Goal: Task Accomplishment & Management: Manage account settings

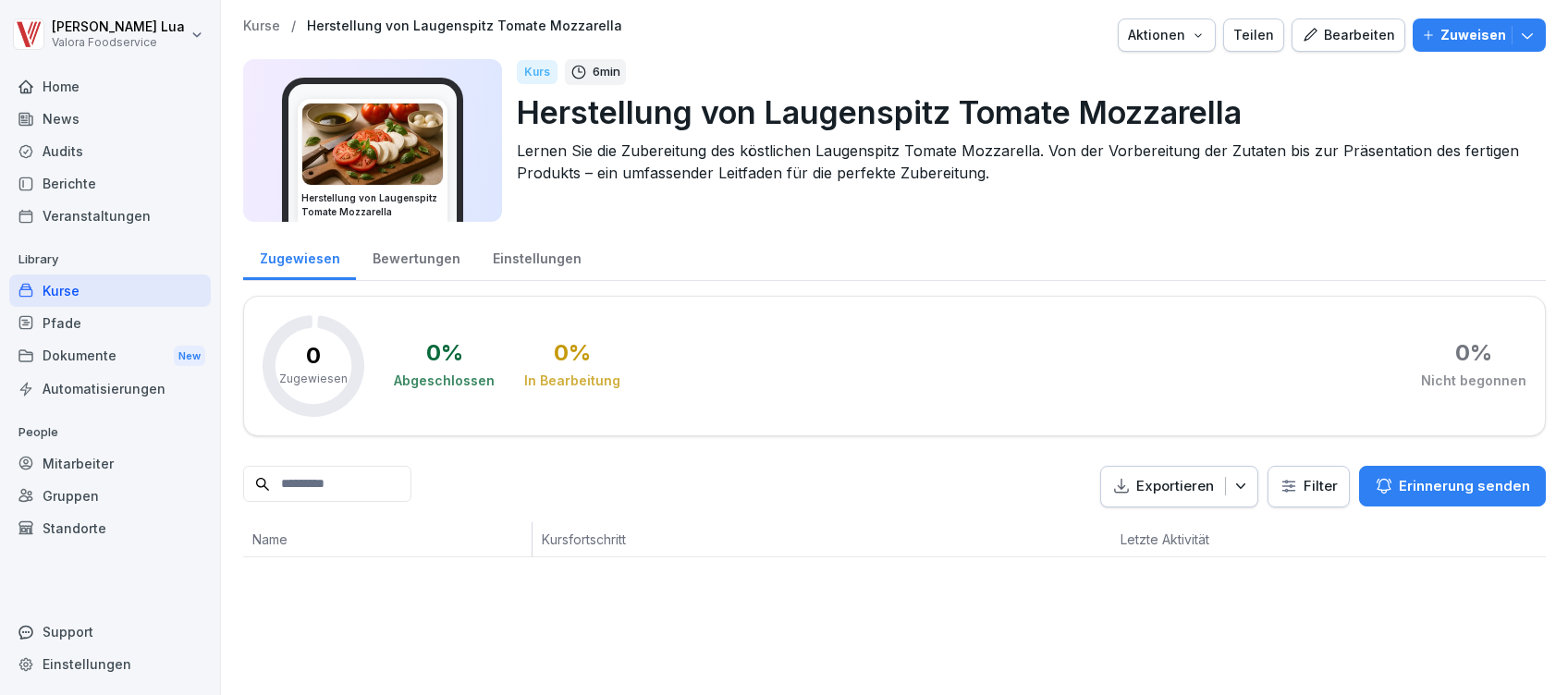
click at [57, 462] on div "Mitarbeiter" at bounding box center [110, 463] width 202 height 32
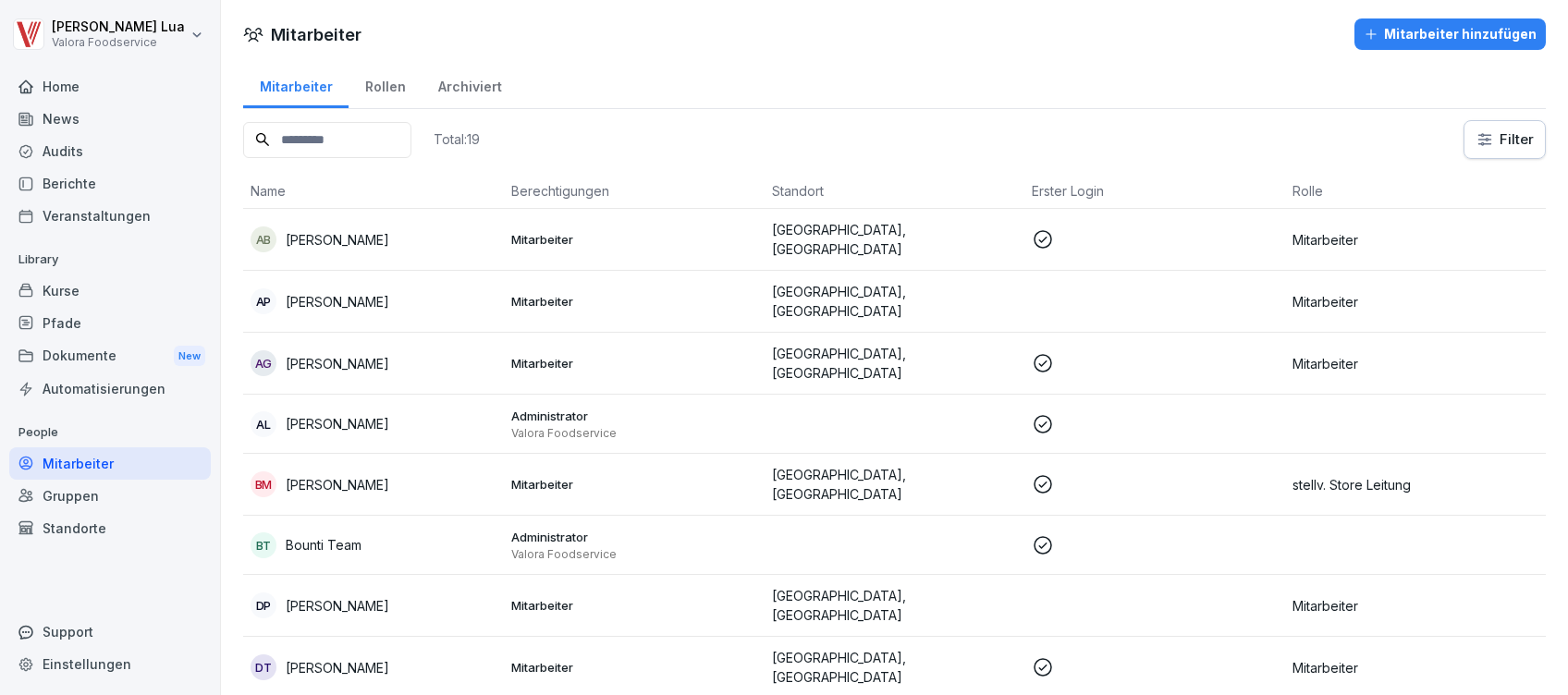
click at [1420, 24] on div "Mitarbeiter hinzufügen" at bounding box center [1450, 34] width 173 height 20
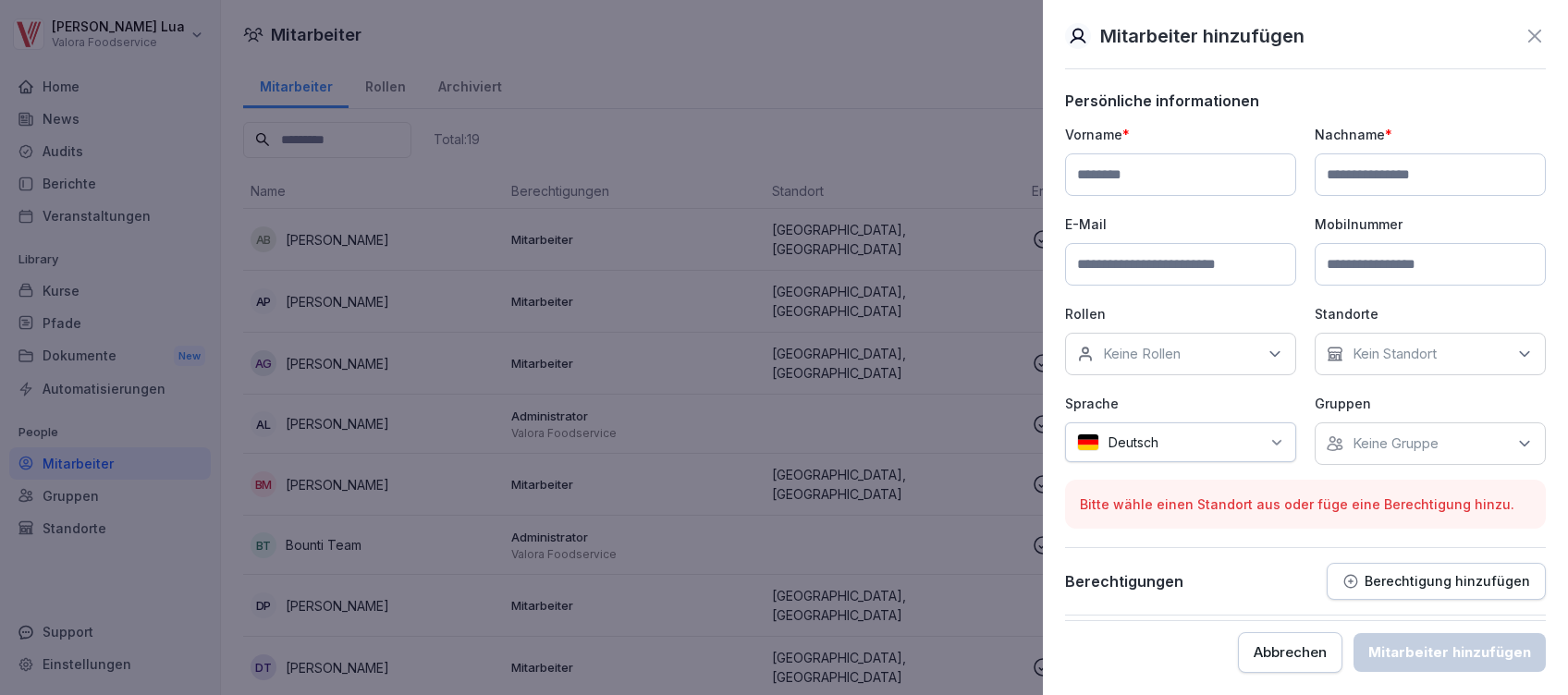
click at [1446, 575] on p "Berechtigung hinzufügen" at bounding box center [1447, 581] width 165 height 14
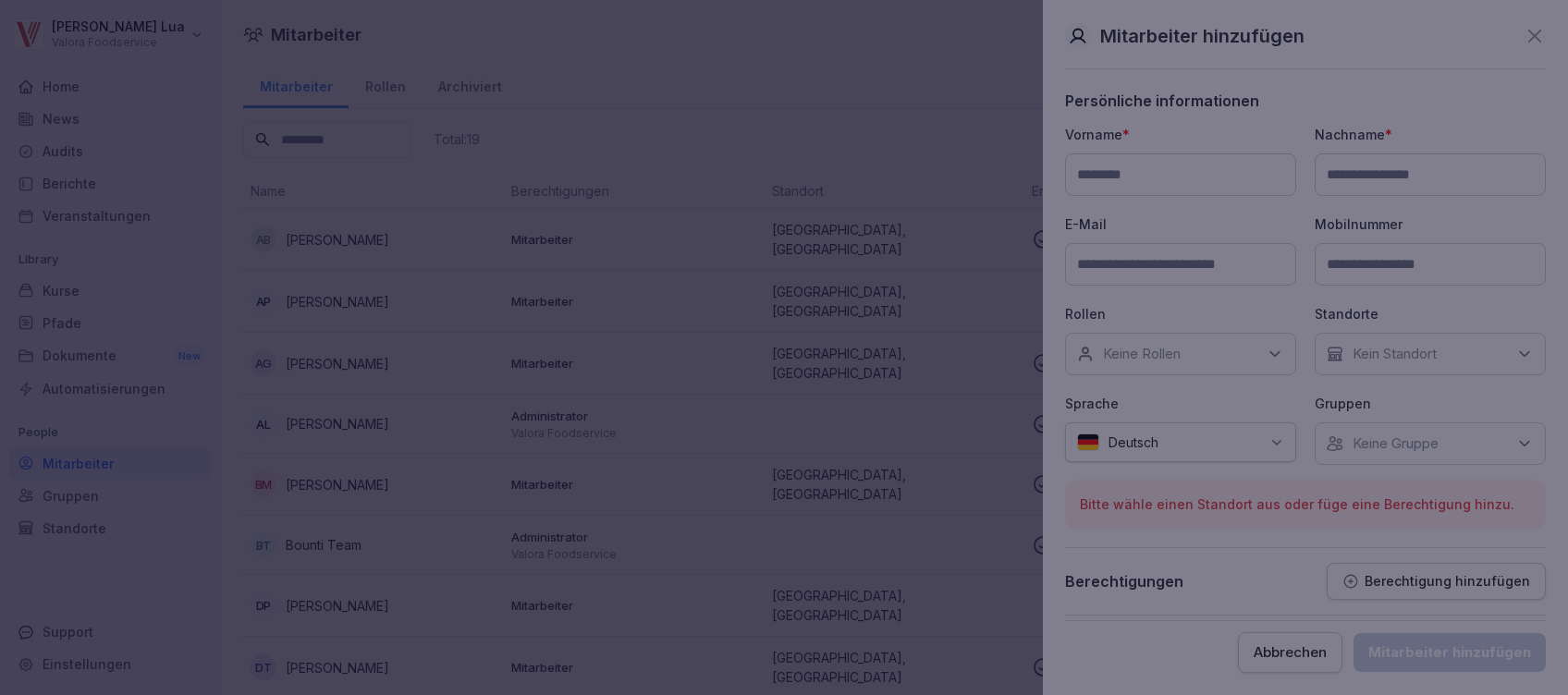
click at [395, 176] on div at bounding box center [784, 347] width 1568 height 695
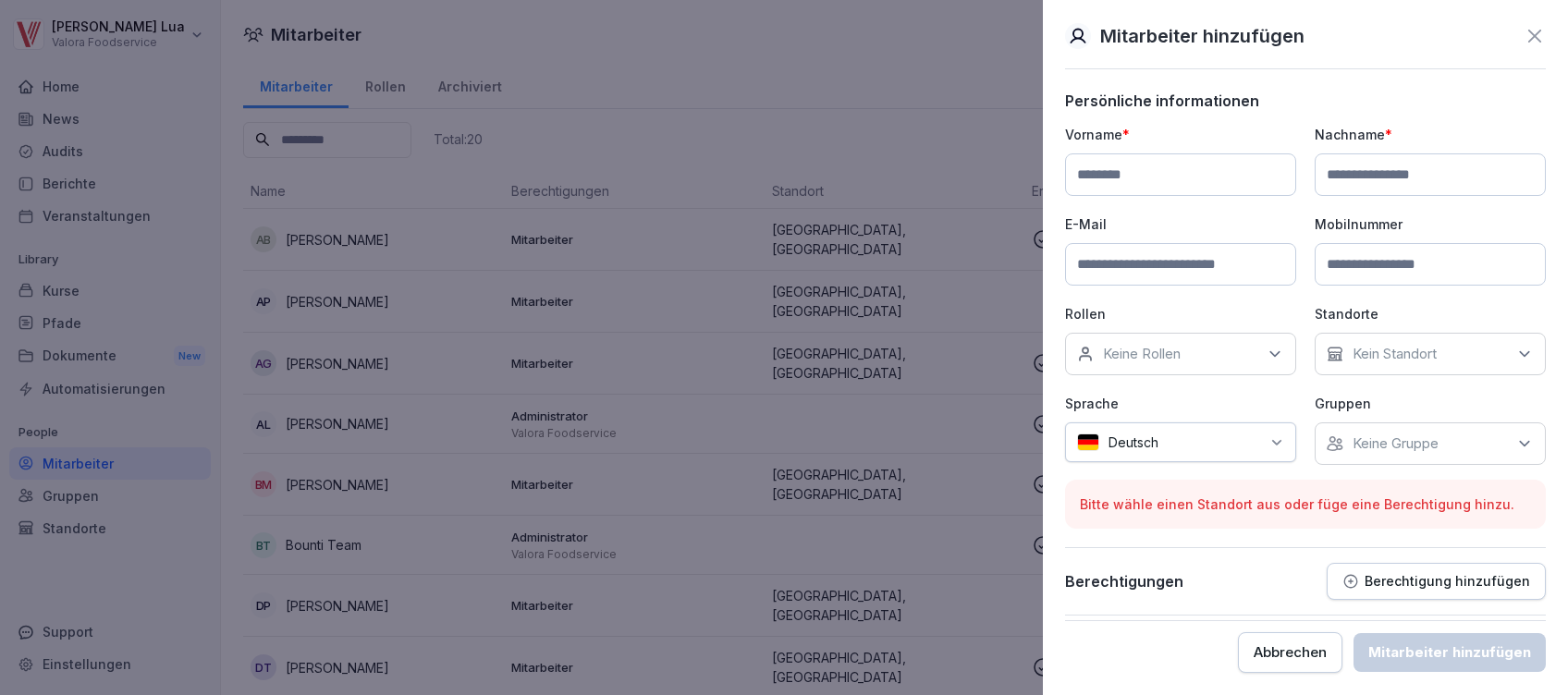
click at [1543, 30] on icon at bounding box center [1535, 36] width 22 height 22
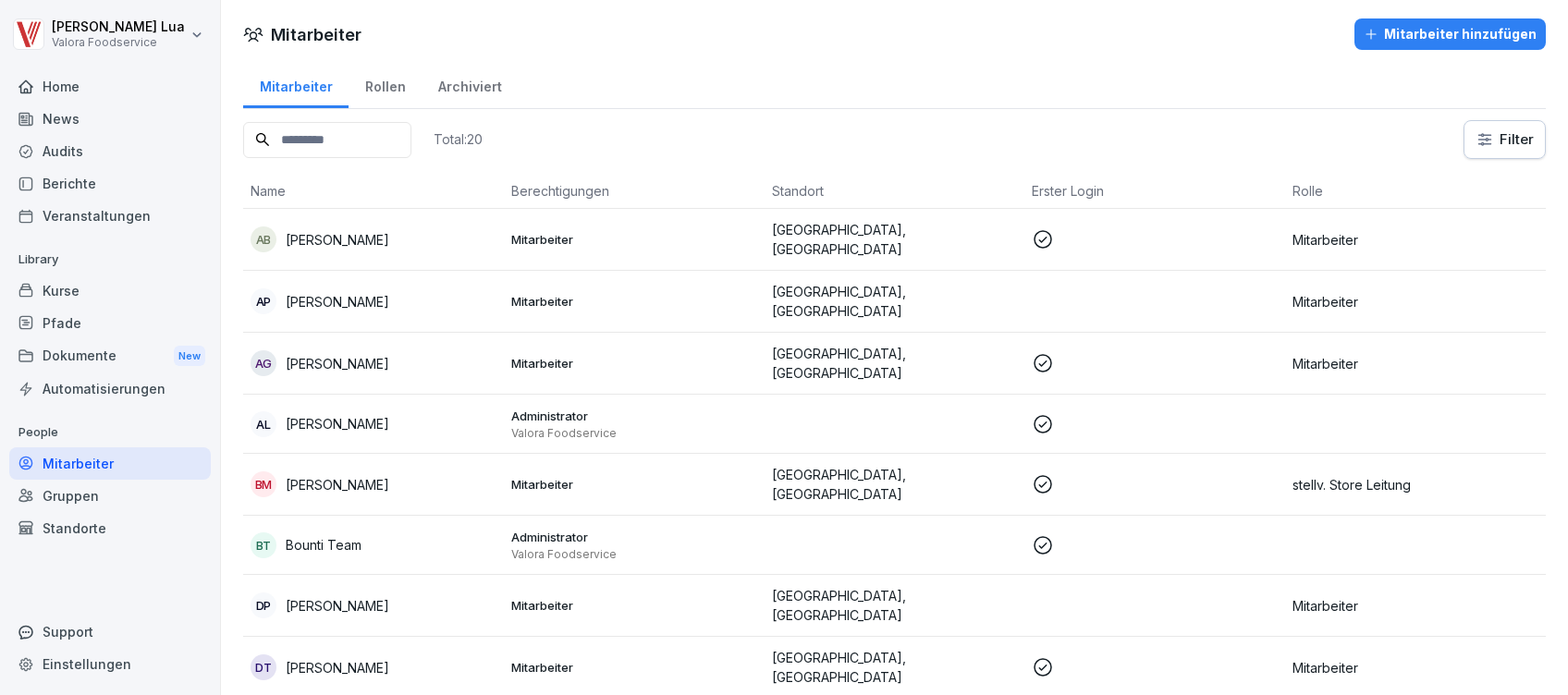
click at [96, 328] on div "Pfade" at bounding box center [110, 323] width 202 height 32
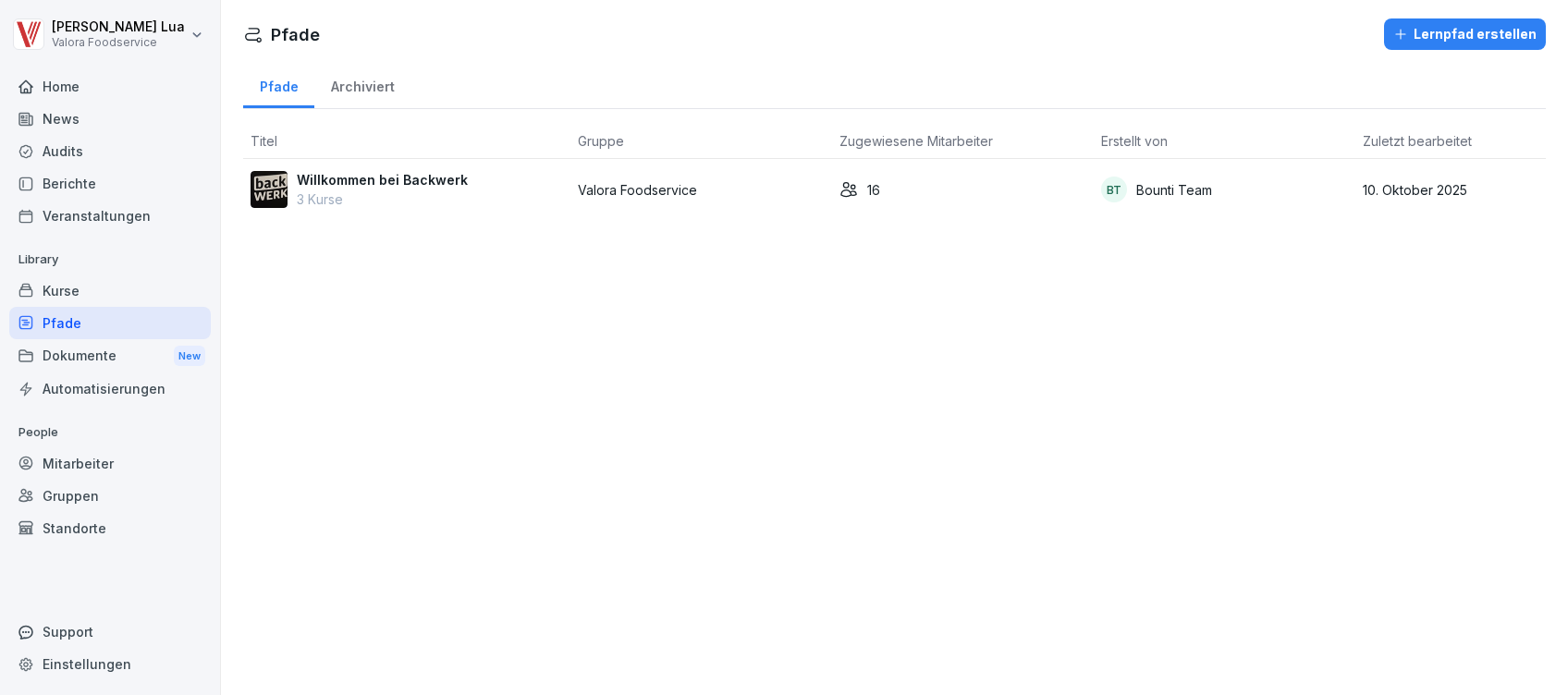
click at [740, 189] on p "Valora Foodservice" at bounding box center [701, 190] width 247 height 19
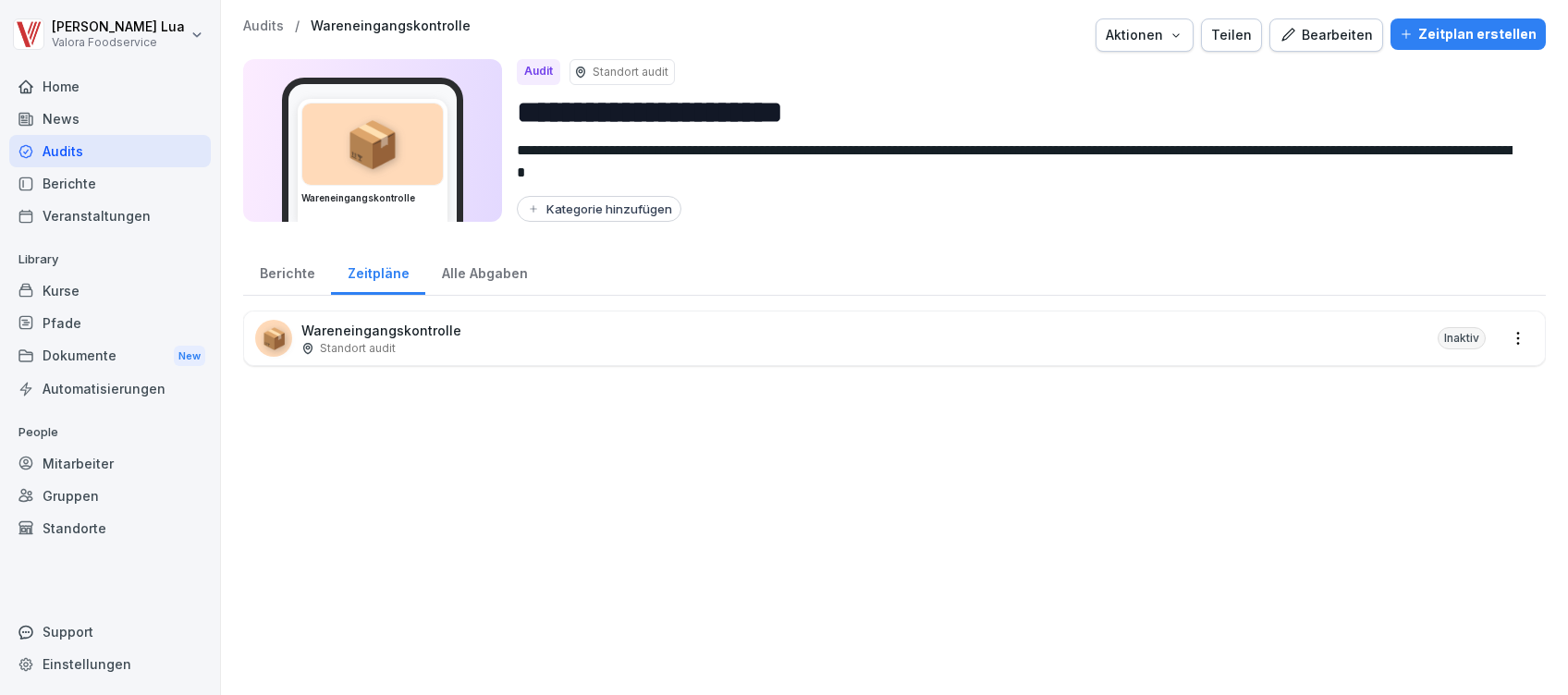
click at [78, 466] on div "Mitarbeiter" at bounding box center [110, 463] width 202 height 32
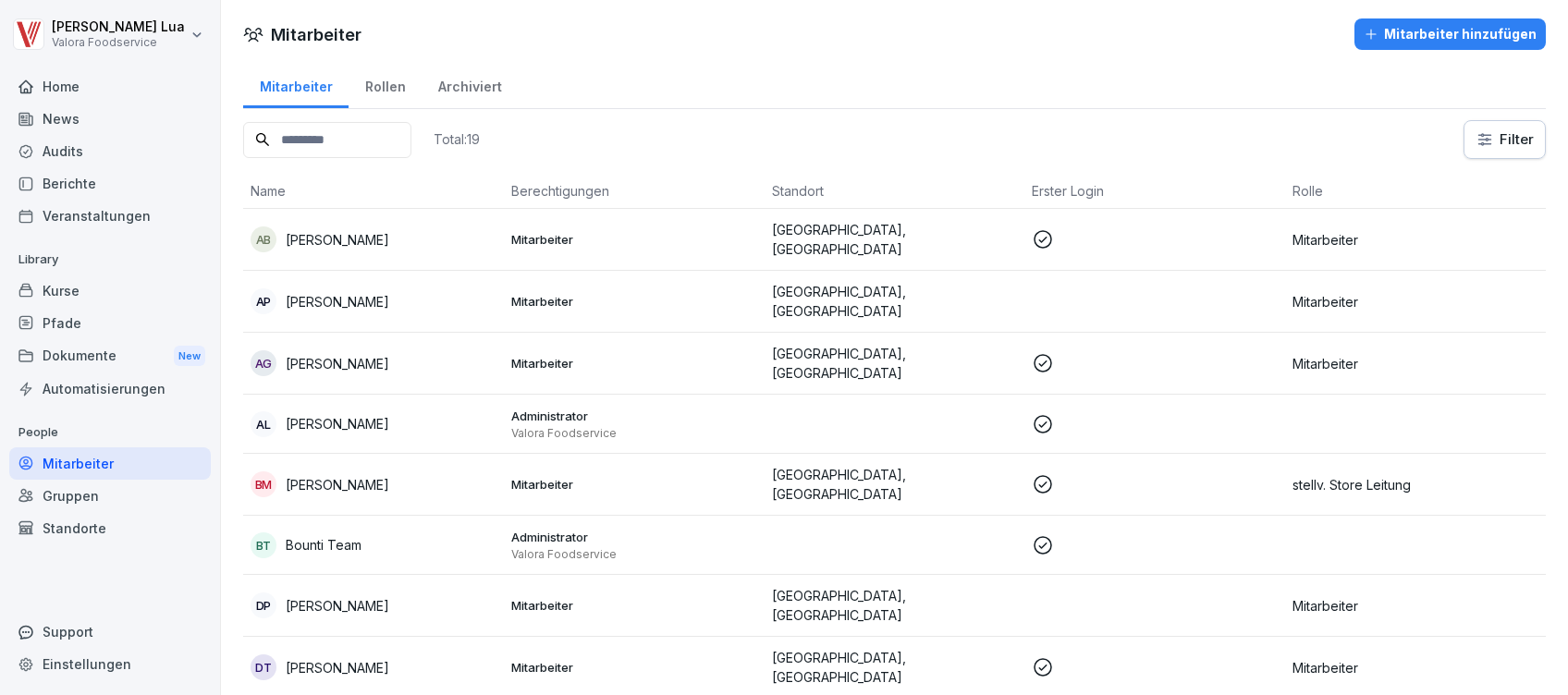
click at [1413, 30] on div "Mitarbeiter hinzufügen" at bounding box center [1450, 34] width 173 height 20
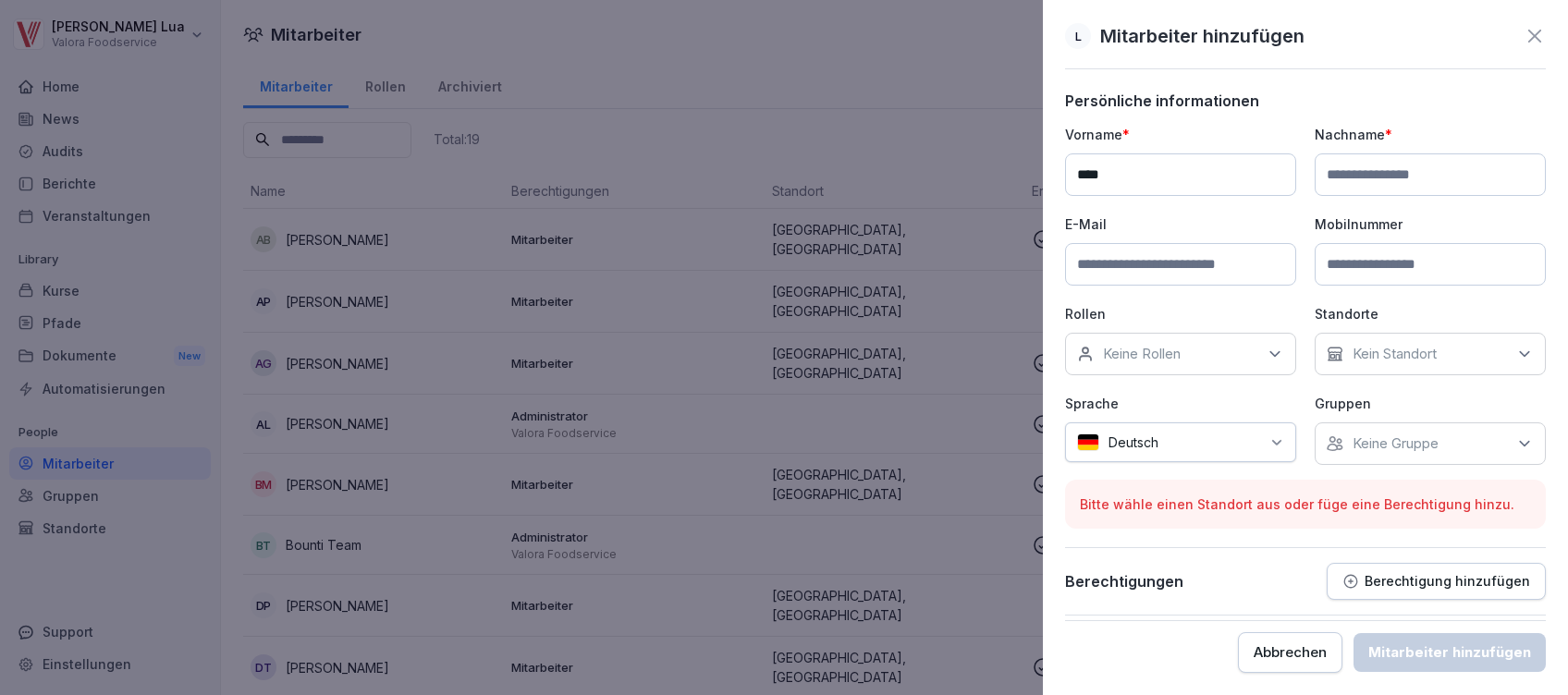
type input "****"
type input "******"
click at [1153, 270] on input at bounding box center [1180, 265] width 231 height 43
paste input "**********"
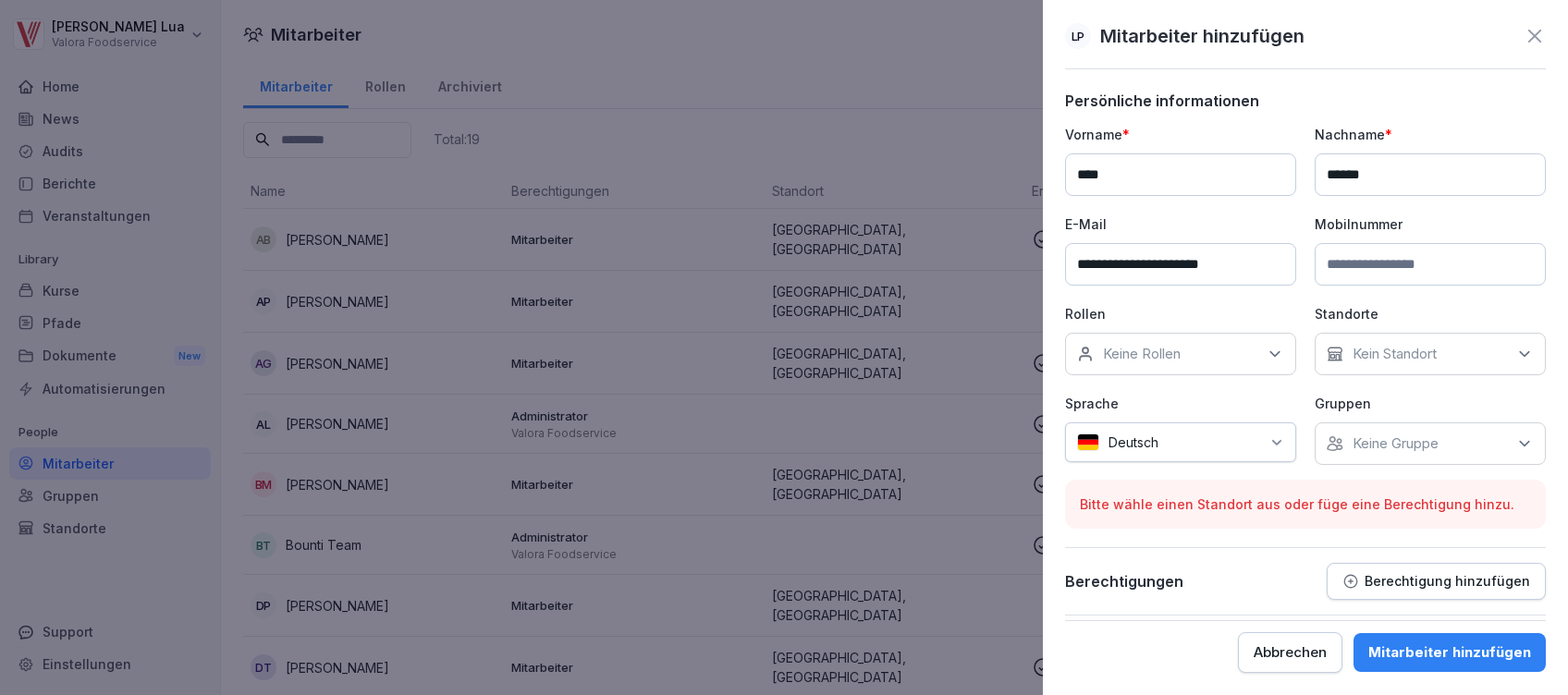
type input "**********"
click at [1533, 353] on icon at bounding box center [1524, 354] width 18 height 18
click at [1333, 482] on div "Handelshof" at bounding box center [1435, 475] width 229 height 35
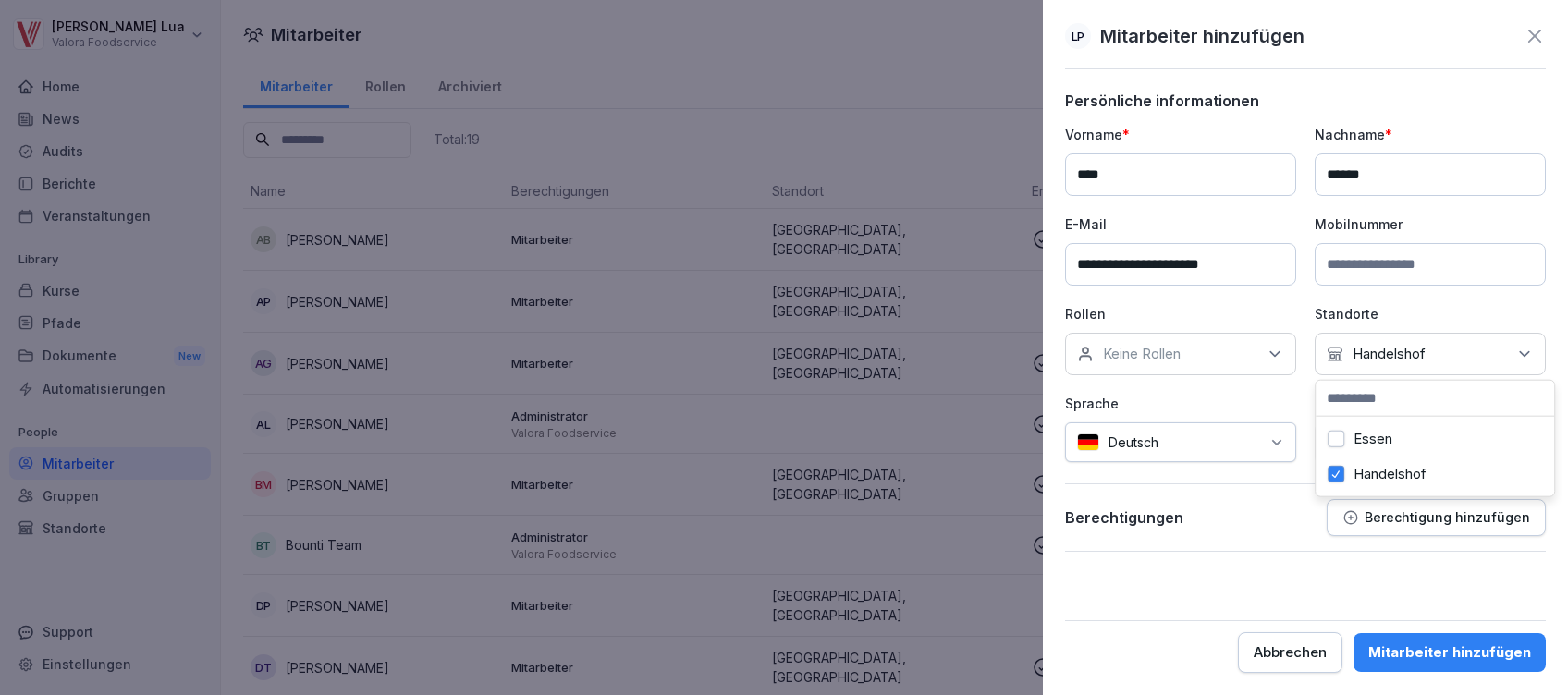
click at [1339, 443] on button "Essen" at bounding box center [1336, 439] width 16 height 16
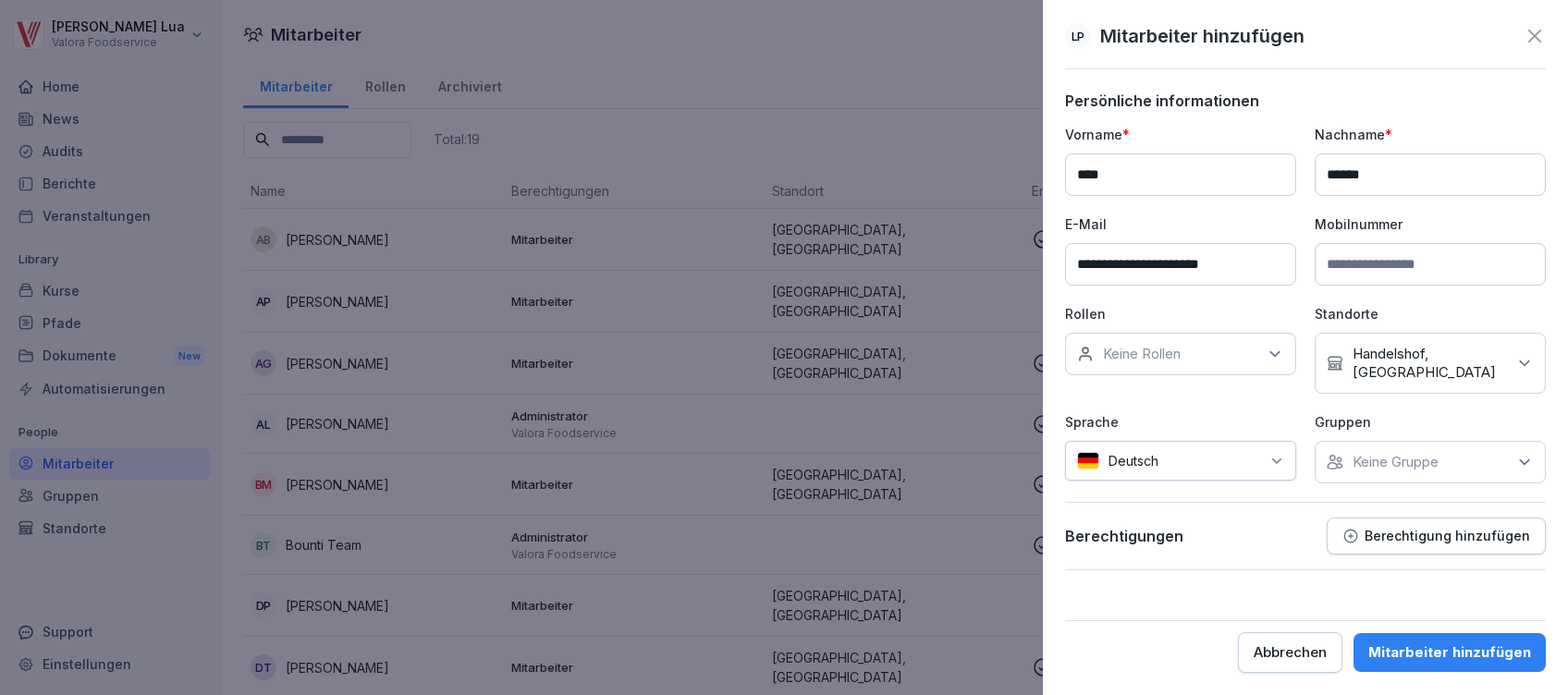
click at [1263, 523] on div "Berechtigungen Berechtigung hinzufügen" at bounding box center [1305, 536] width 480 height 37
click at [1272, 345] on icon at bounding box center [1275, 354] width 18 height 18
click at [1084, 444] on button "Mitarbeiter" at bounding box center [1086, 439] width 16 height 16
click at [1245, 593] on form "**********" at bounding box center [1305, 383] width 480 height 582
click at [1486, 528] on div "Berechtigung hinzufügen" at bounding box center [1437, 536] width 188 height 16
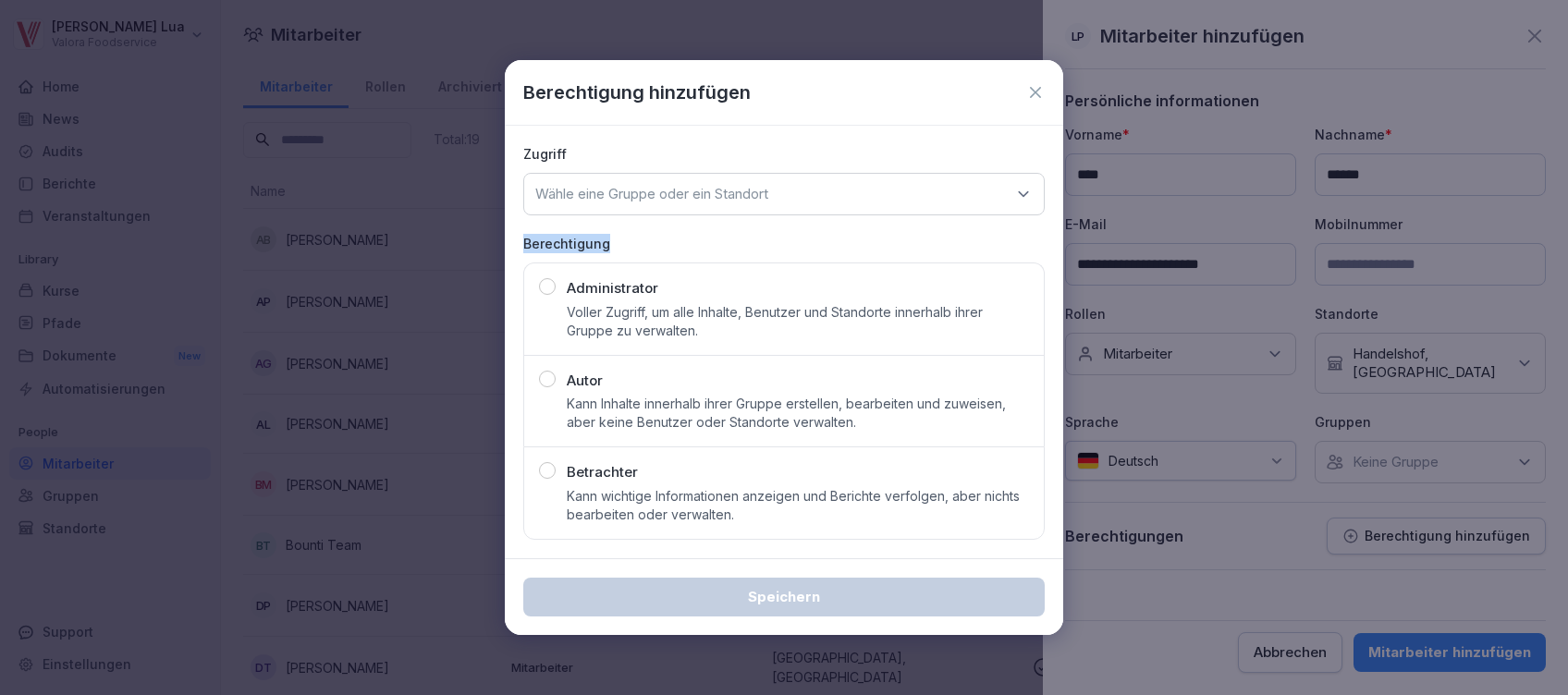
click at [907, 328] on div "Zugriff Wähle eine Gruppe oder ein Standort Berechtigung Administrator Voller Z…" at bounding box center [784, 342] width 559 height 433
click at [546, 467] on div "button" at bounding box center [547, 470] width 16 height 16
click at [1019, 199] on icon at bounding box center [1023, 193] width 18 height 18
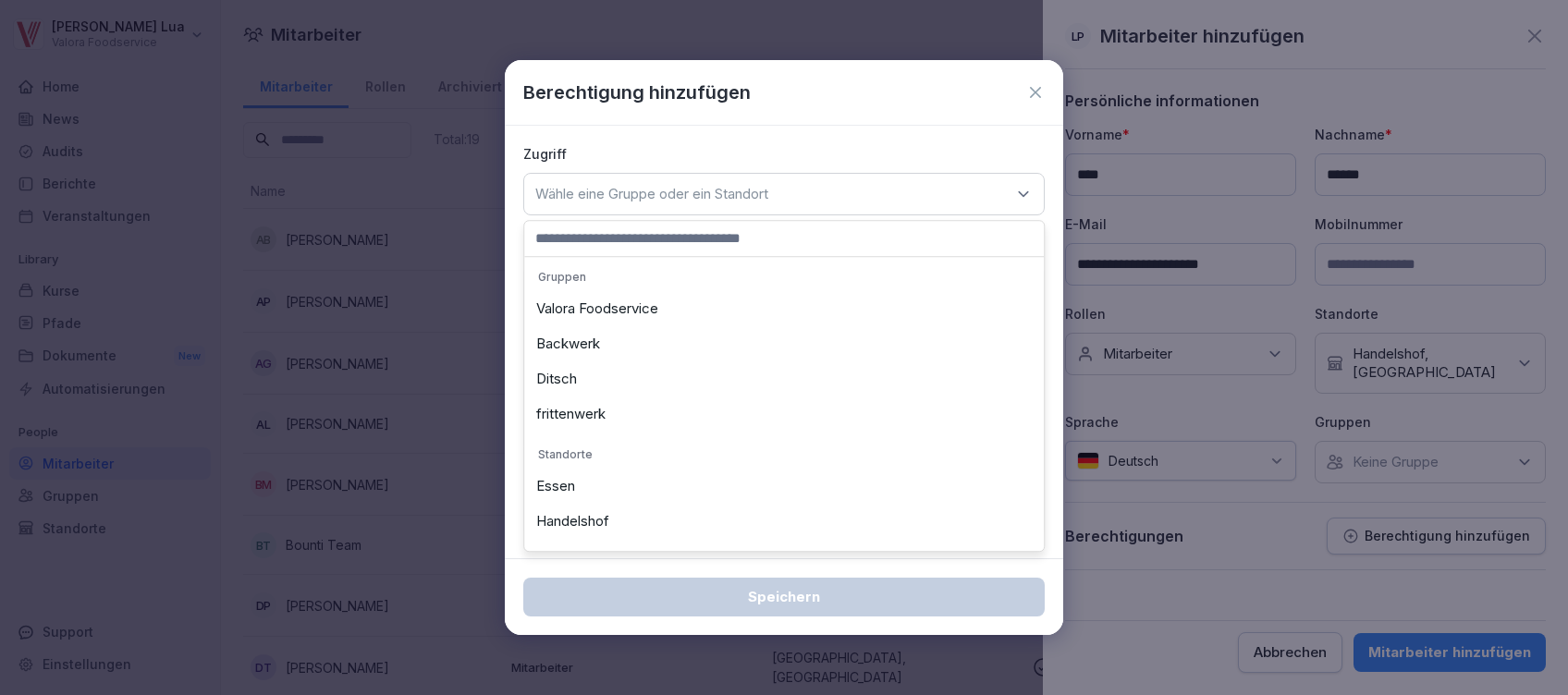
click at [574, 489] on div "Essen" at bounding box center [784, 486] width 510 height 35
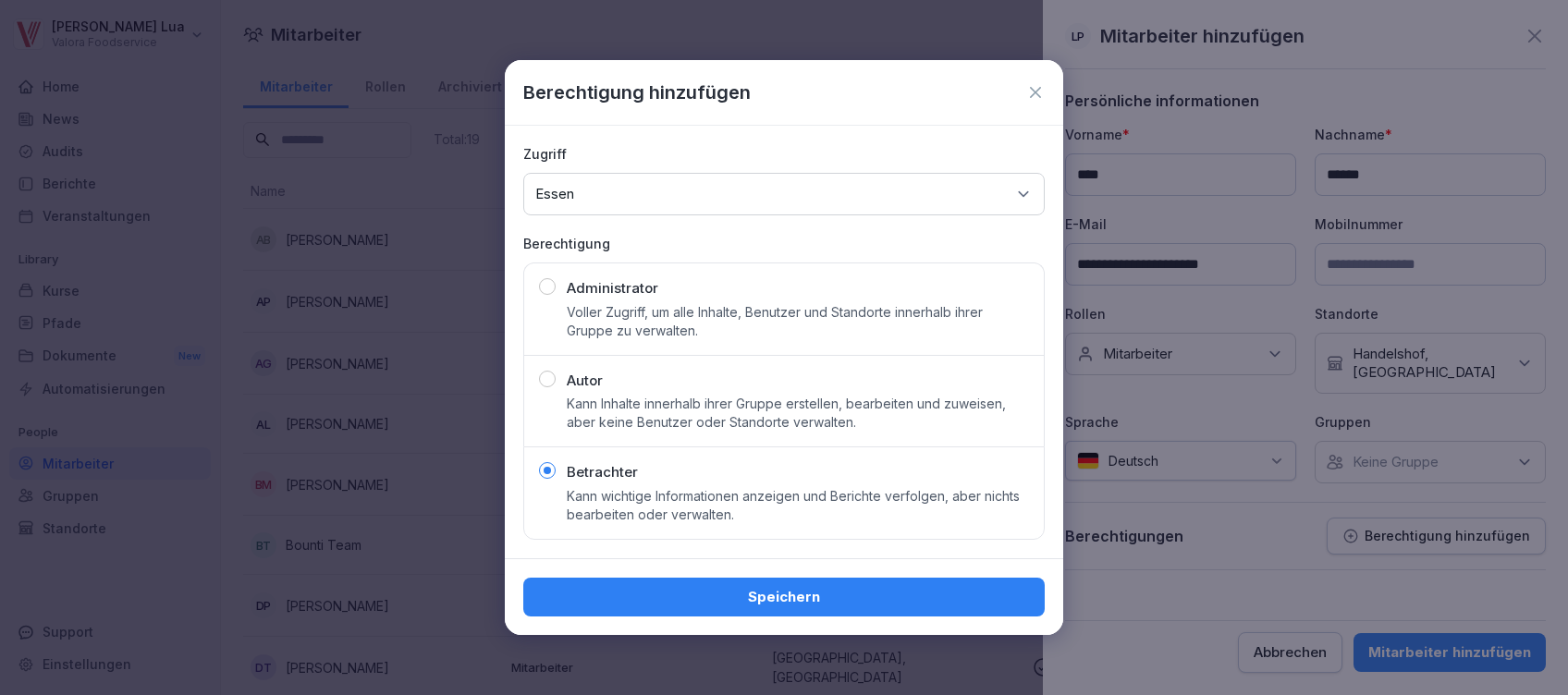
click at [1027, 200] on icon at bounding box center [1023, 193] width 18 height 18
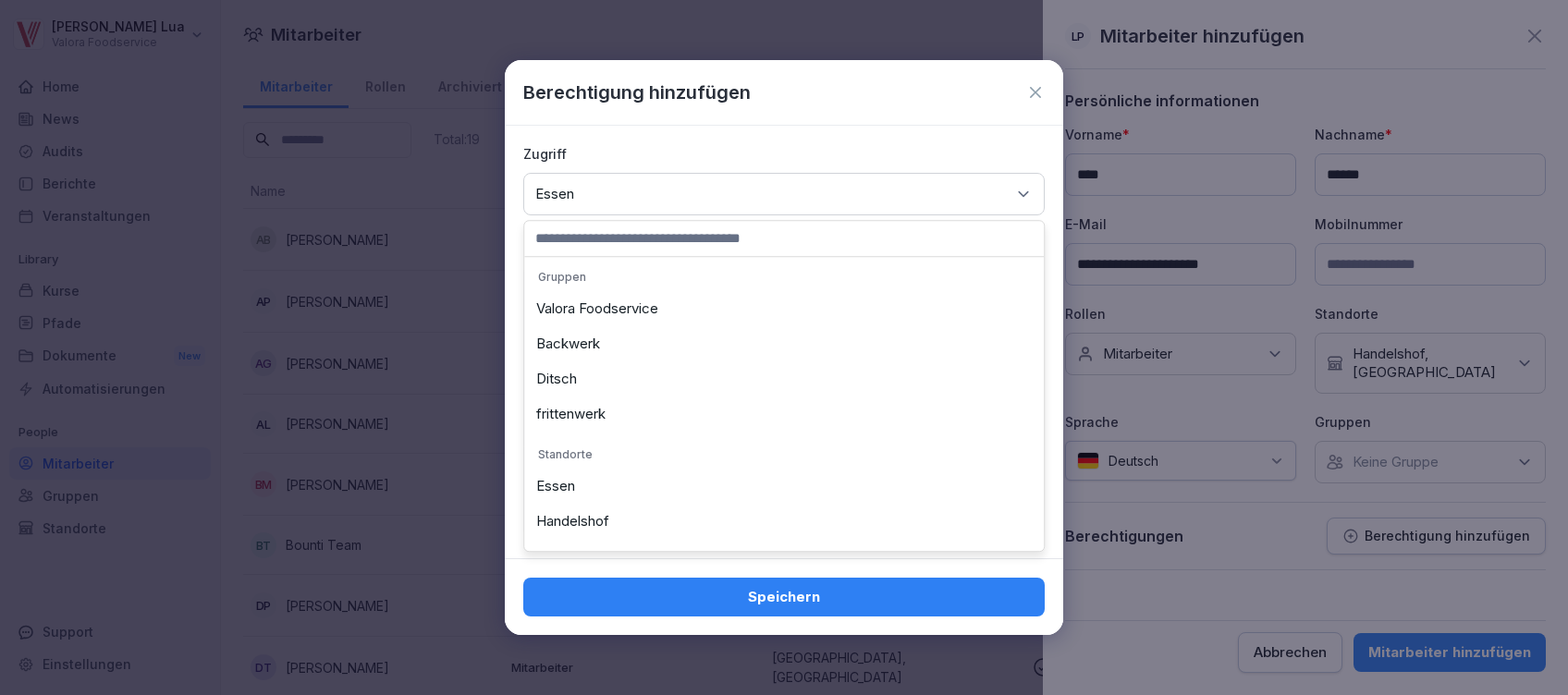
click at [592, 525] on div "Handelshof" at bounding box center [784, 521] width 510 height 35
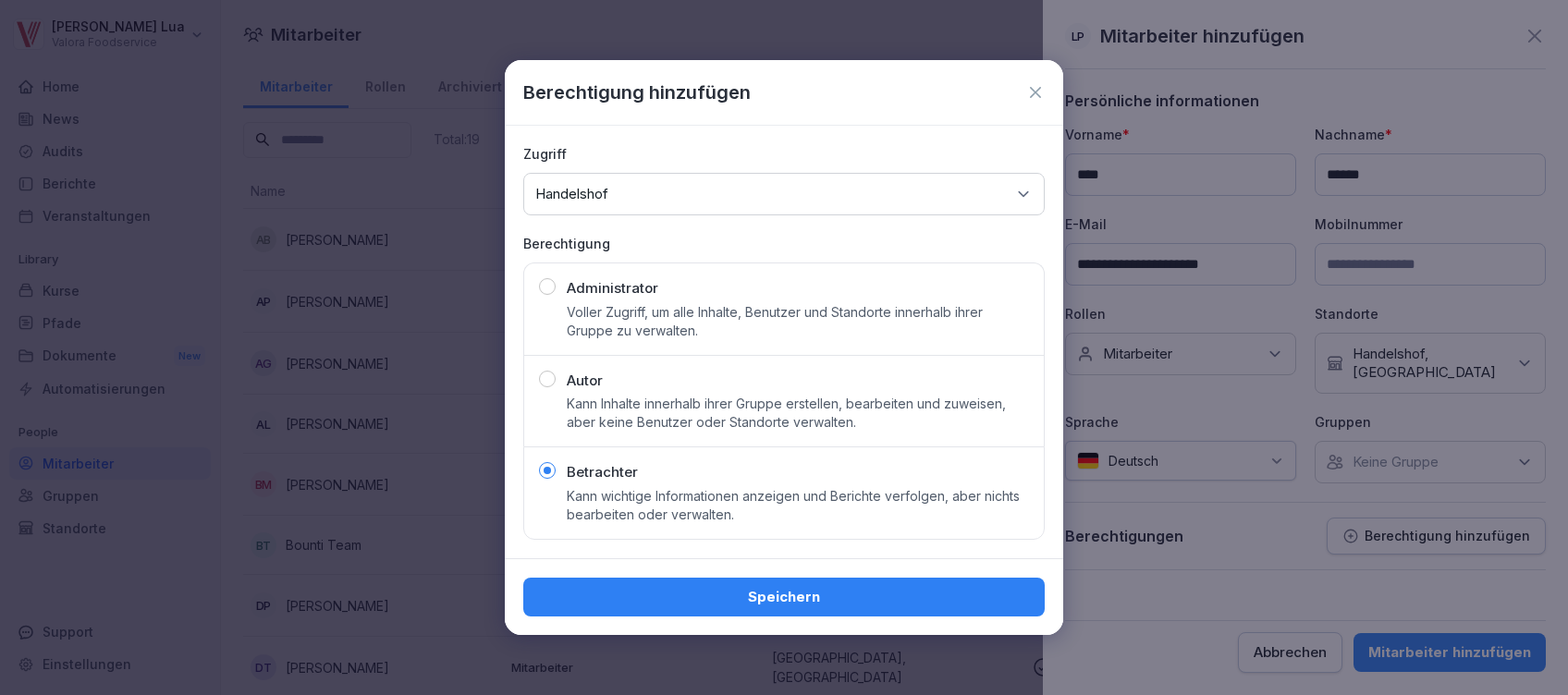
click at [886, 603] on div "Speichern" at bounding box center [784, 596] width 492 height 20
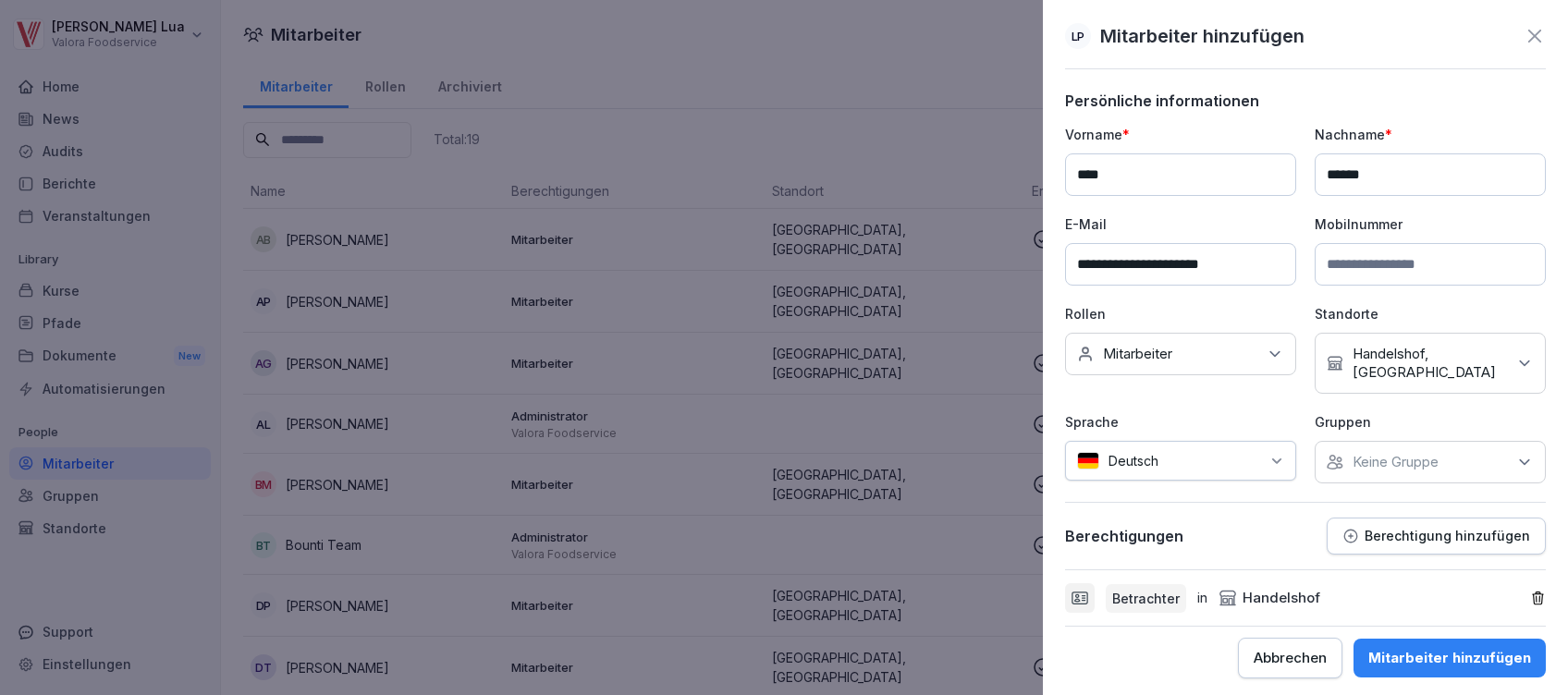
click at [1436, 649] on div "Mitarbeiter hinzufügen" at bounding box center [1450, 658] width 162 height 20
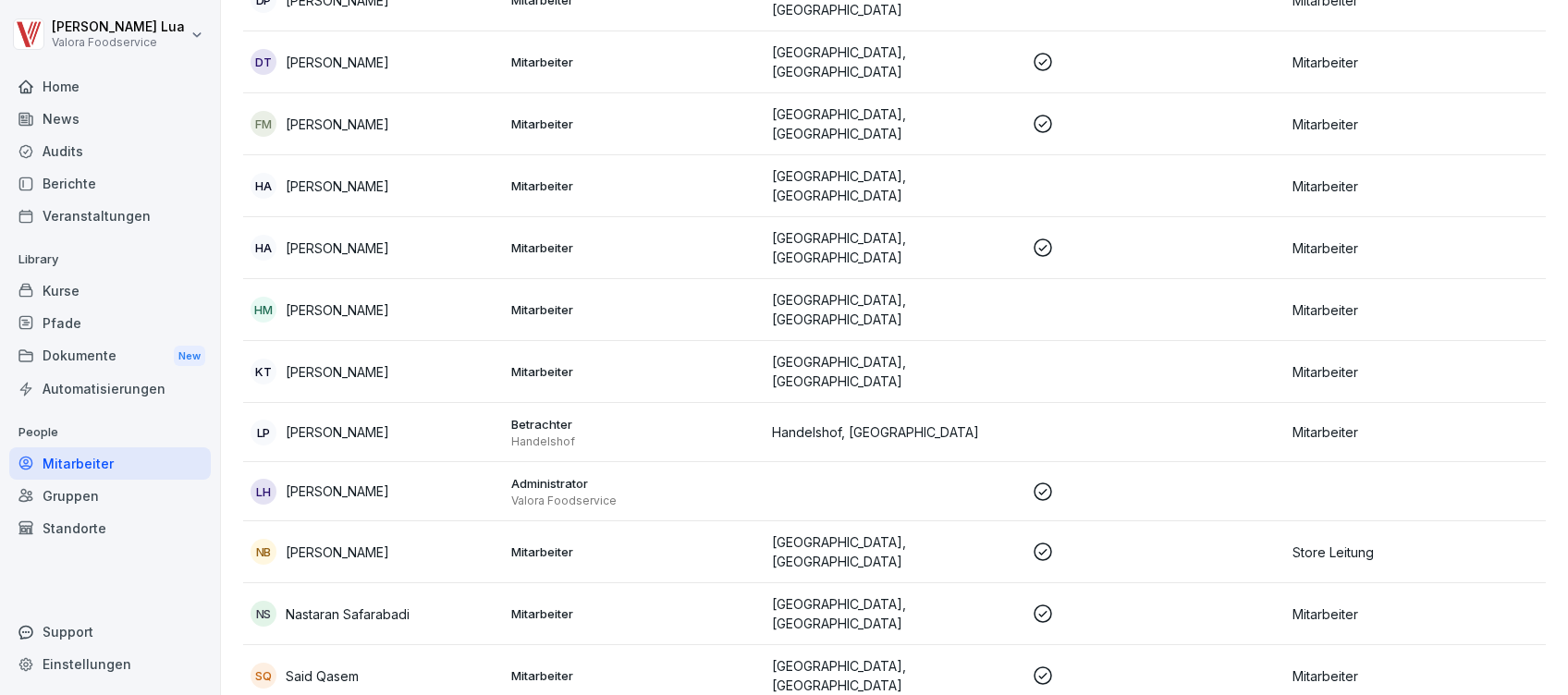
scroll to position [616, 0]
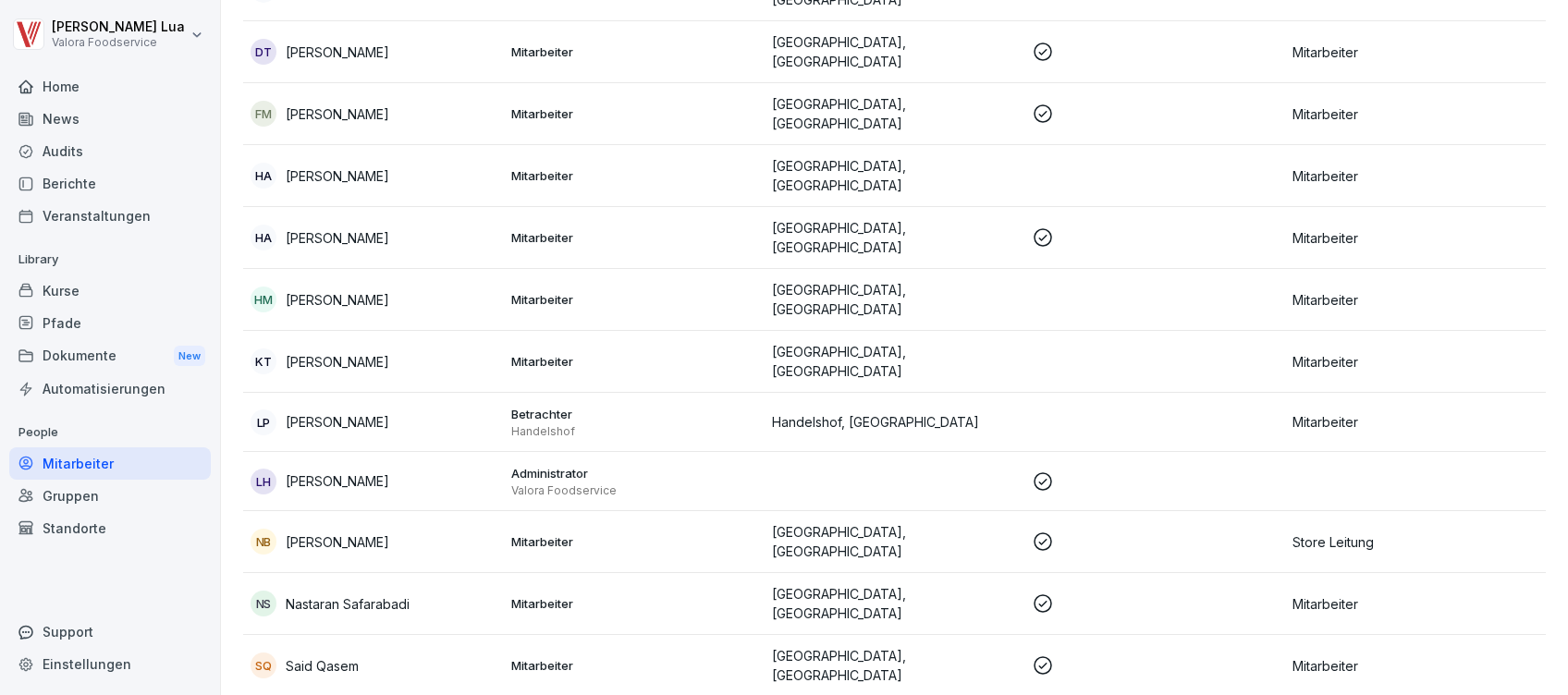
drag, startPoint x: 1092, startPoint y: 390, endPoint x: 898, endPoint y: 395, distance: 194.1
click at [898, 413] on p "Handelshof, [GEOGRAPHIC_DATA]" at bounding box center [895, 422] width 246 height 19
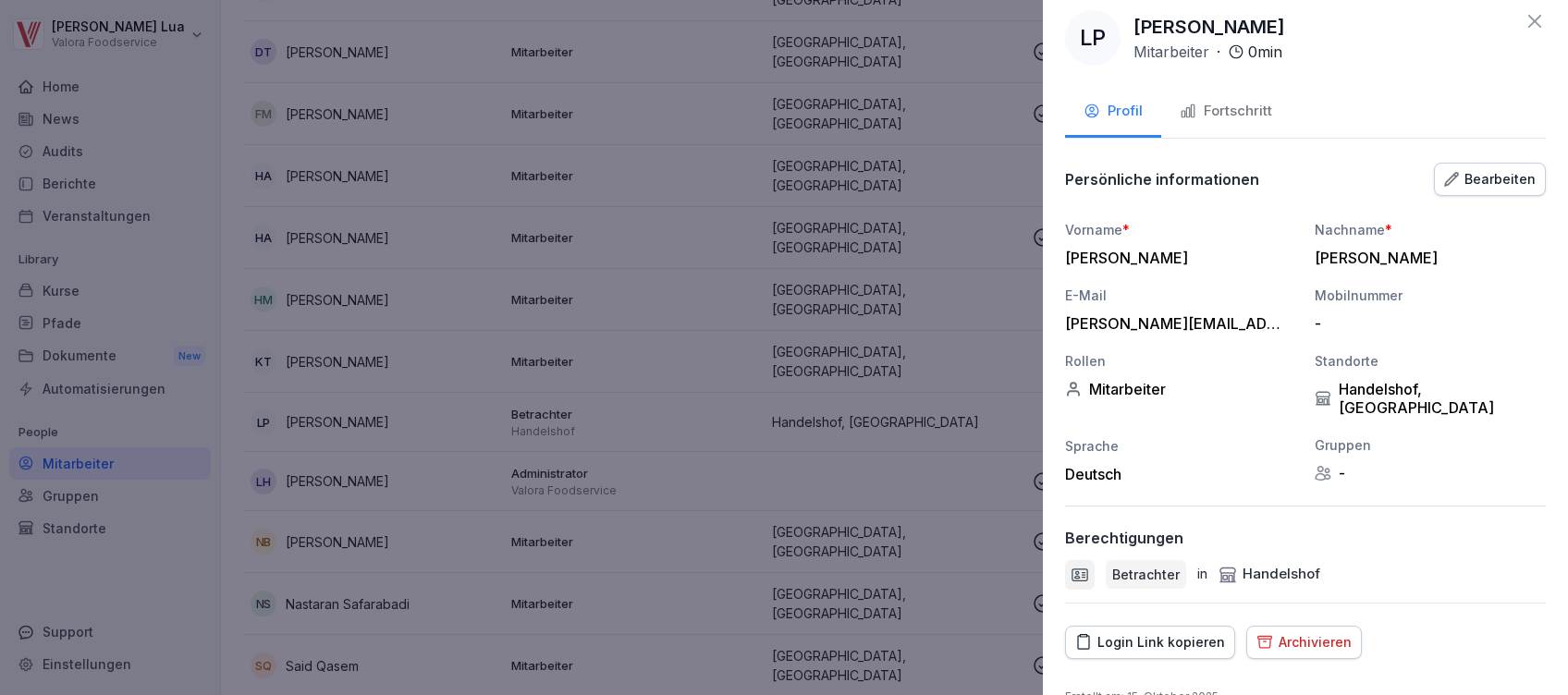
scroll to position [0, 0]
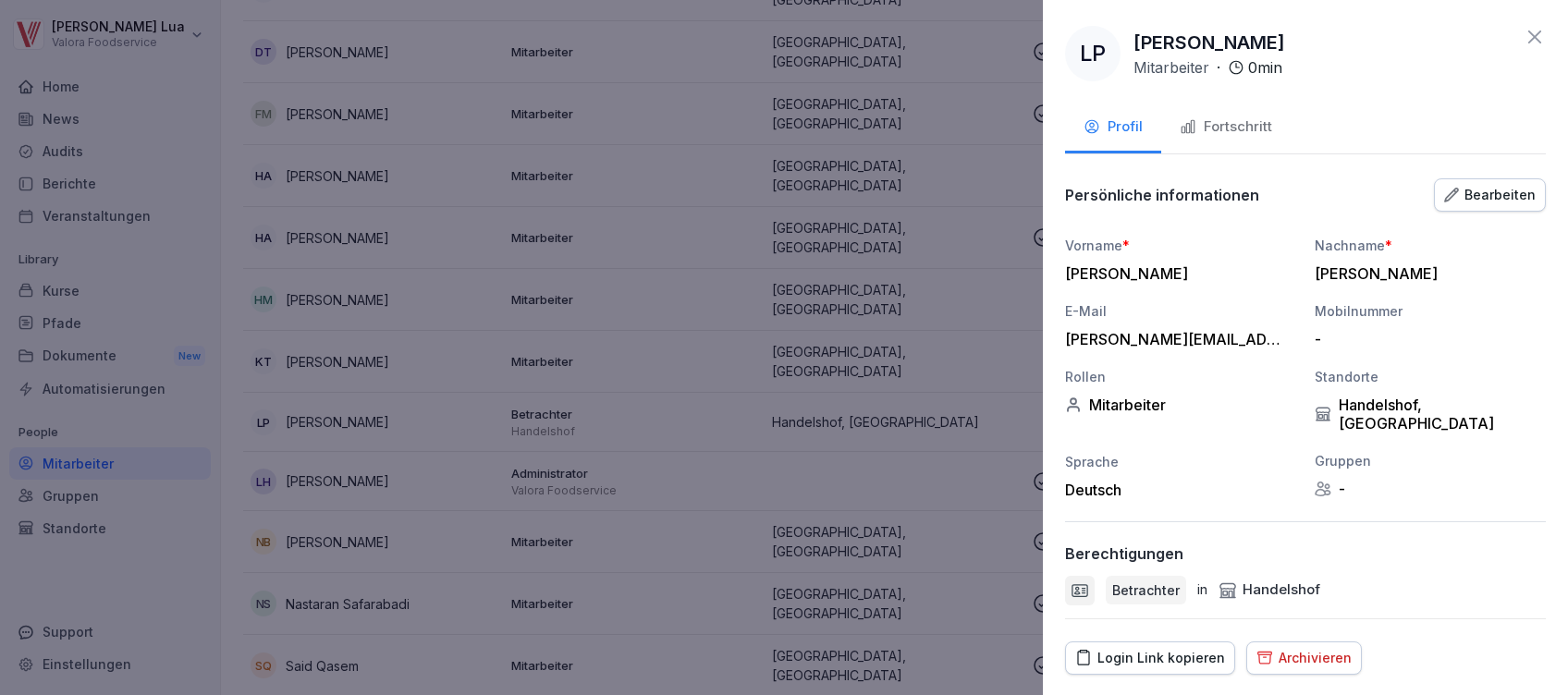
click at [1244, 119] on div "Fortschritt" at bounding box center [1227, 128] width 93 height 21
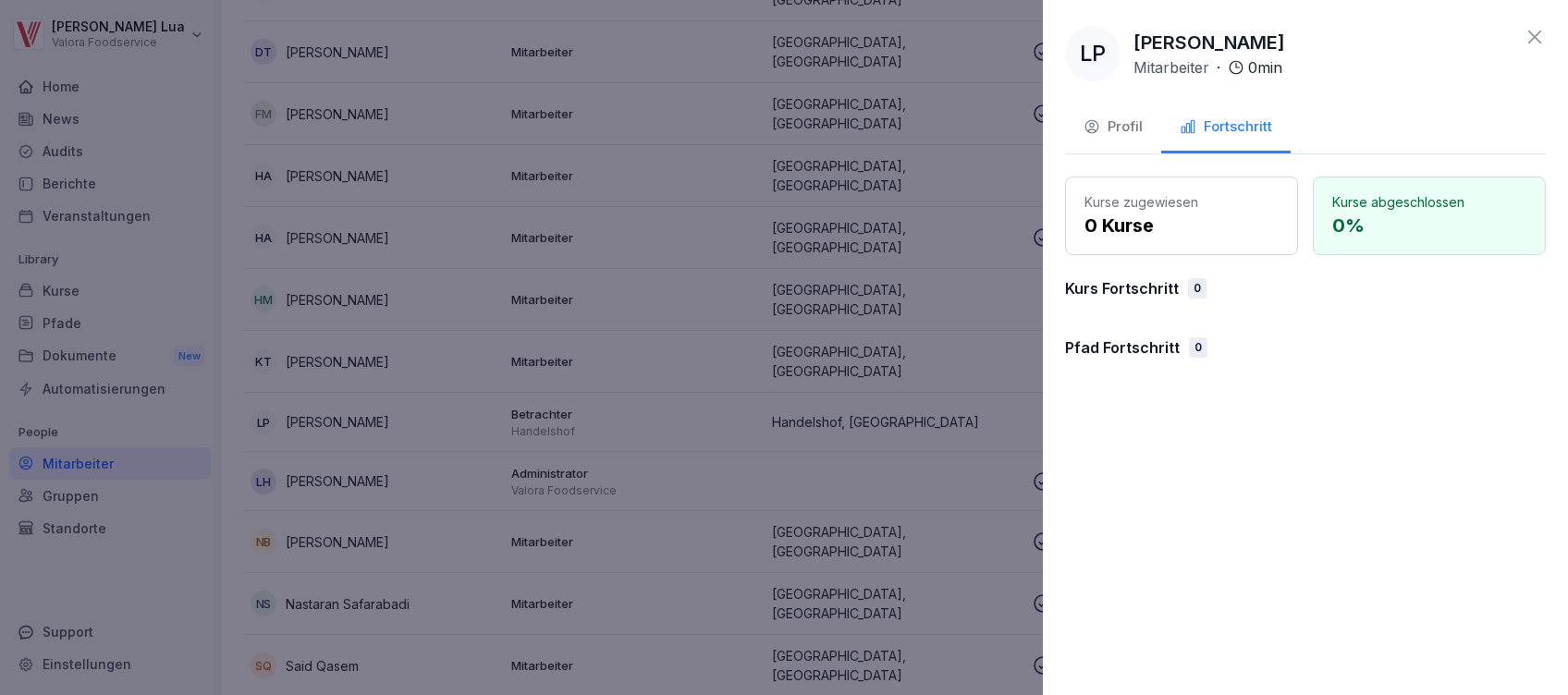
click at [1131, 139] on button "Profil" at bounding box center [1113, 129] width 96 height 50
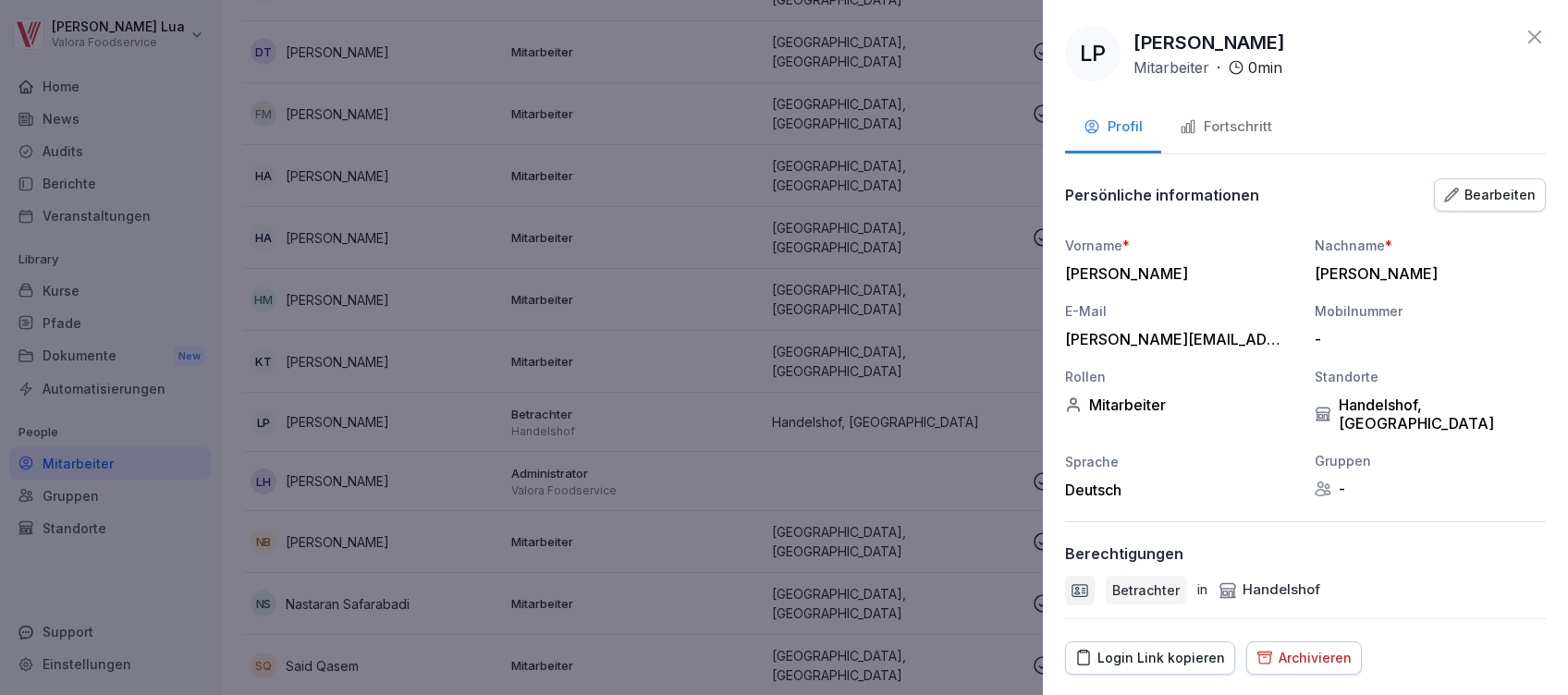
click at [1150, 649] on div "Login Link kopieren" at bounding box center [1150, 658] width 150 height 20
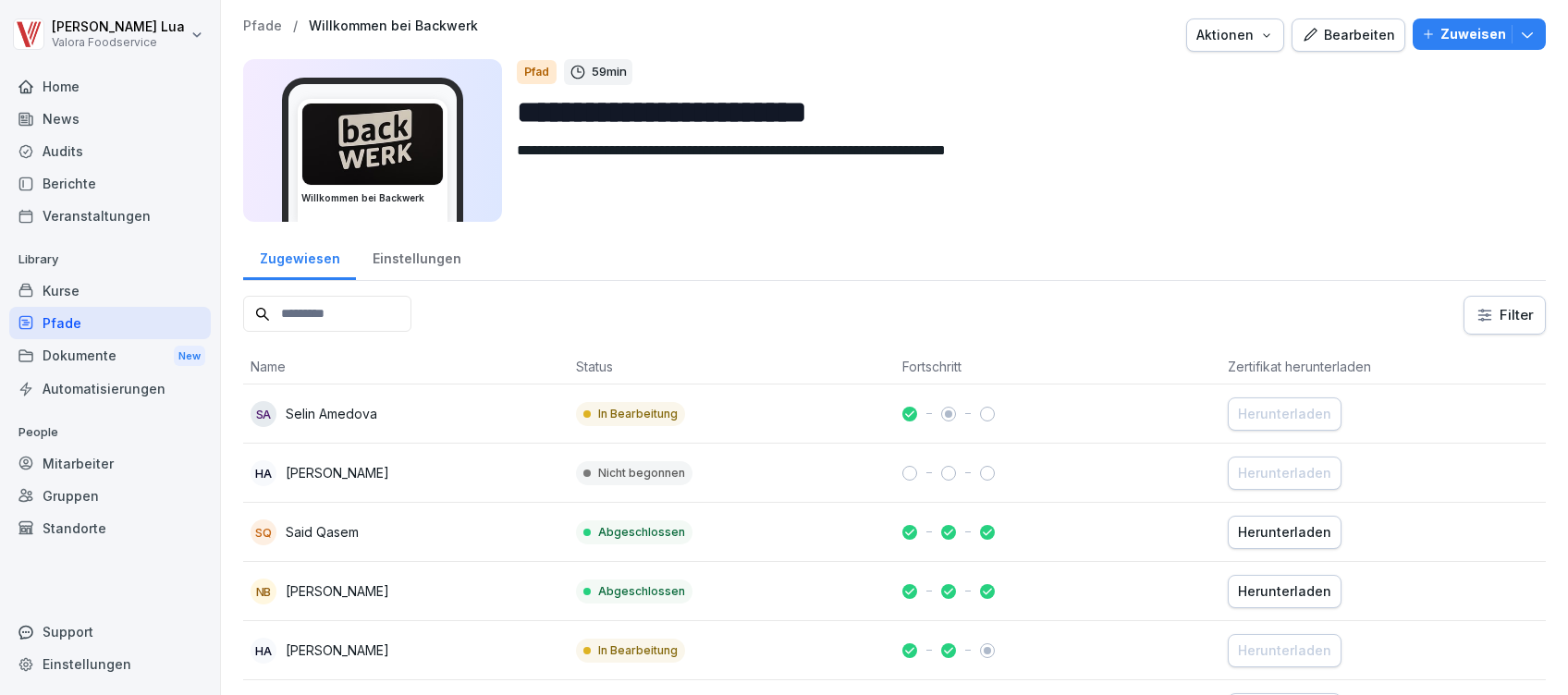
click at [1519, 35] on icon "button" at bounding box center [1527, 34] width 18 height 18
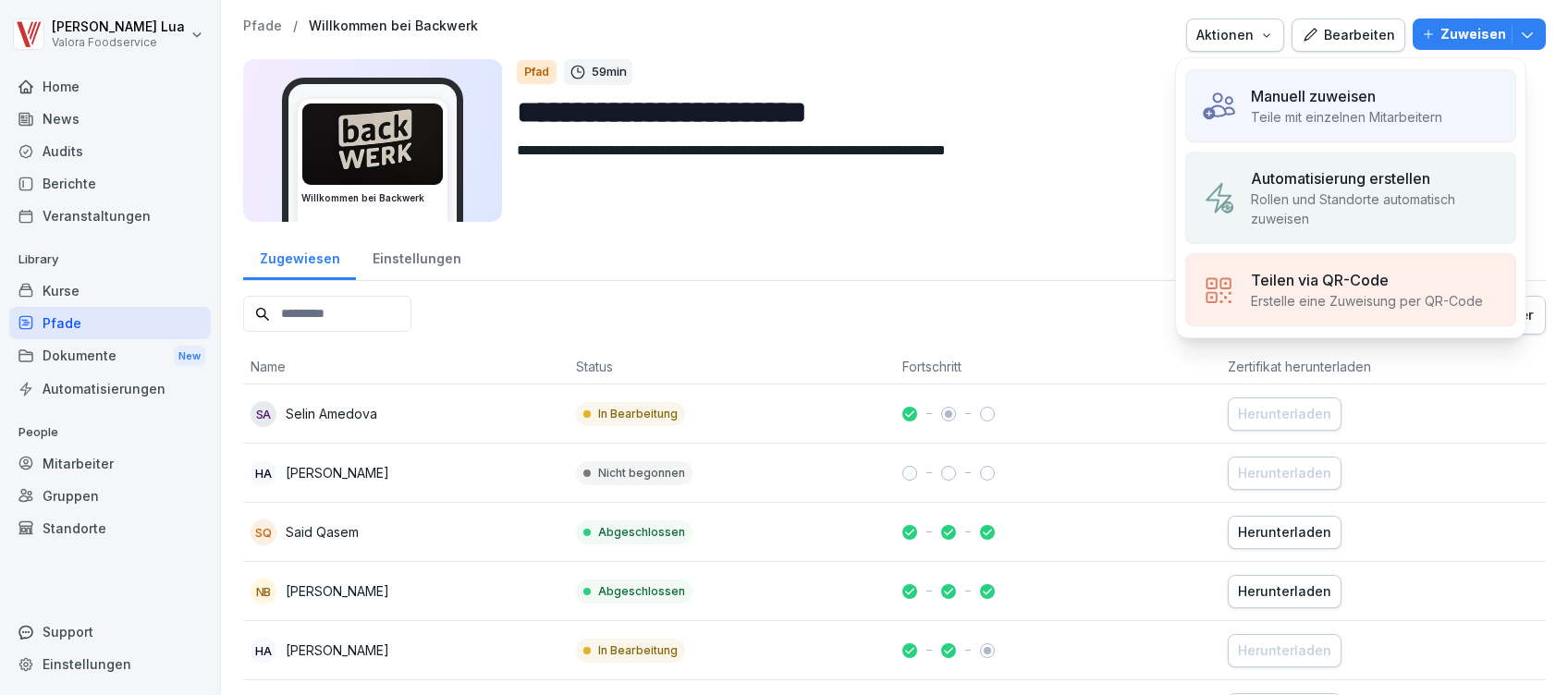
click at [1337, 118] on p "Teile mit einzelnen Mitarbeitern" at bounding box center [1347, 117] width 191 height 19
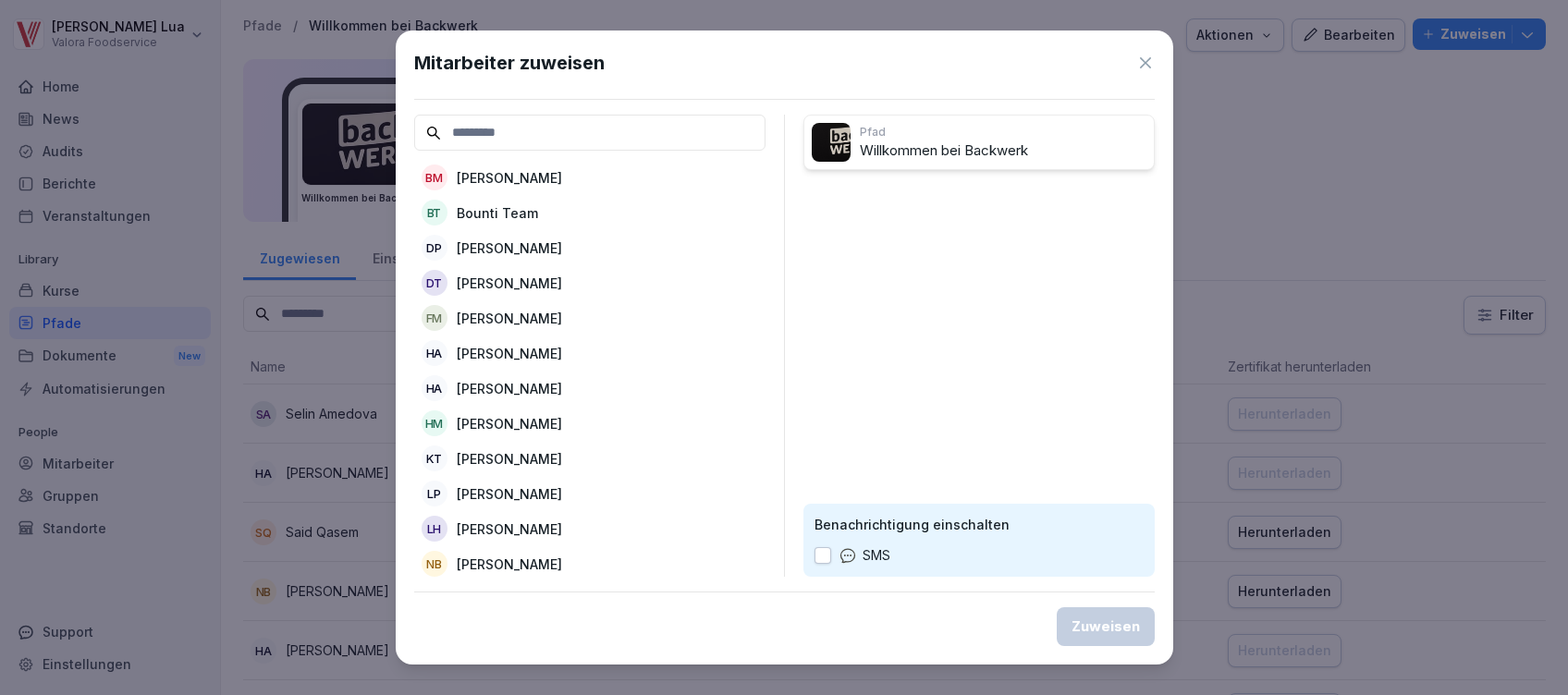
scroll to position [246, 0]
click at [489, 378] on p "[PERSON_NAME]" at bounding box center [509, 388] width 105 height 19
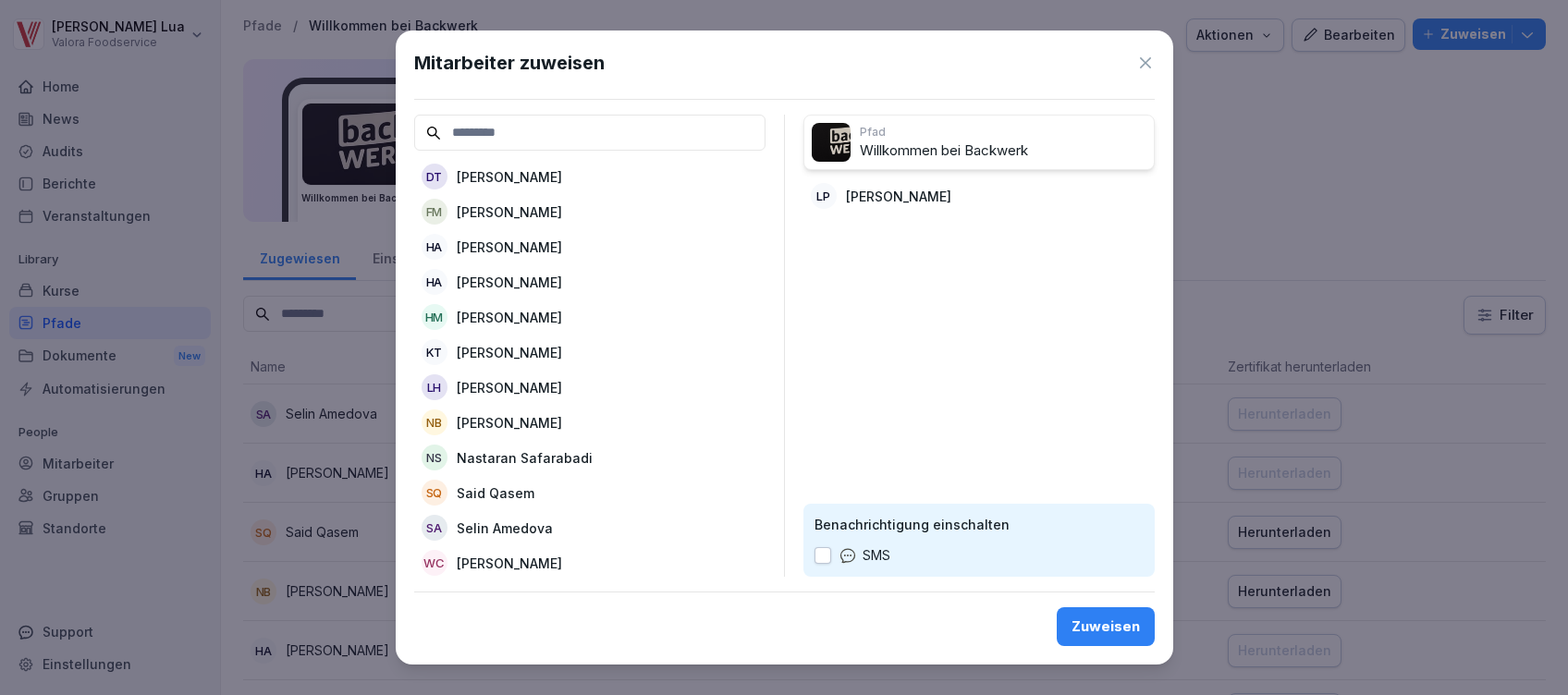
click at [1114, 629] on div "Zuweisen" at bounding box center [1106, 626] width 69 height 20
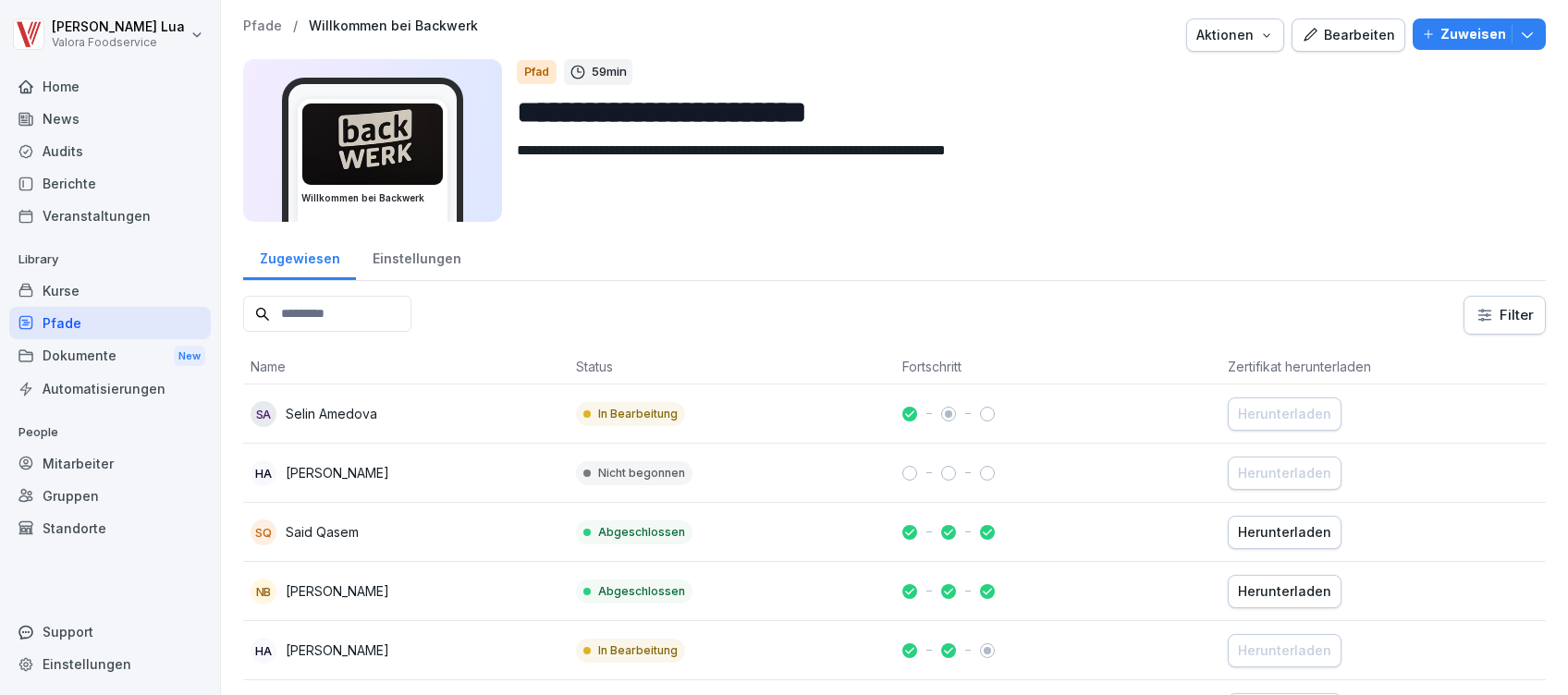
click at [89, 458] on div "Mitarbeiter" at bounding box center [110, 463] width 202 height 32
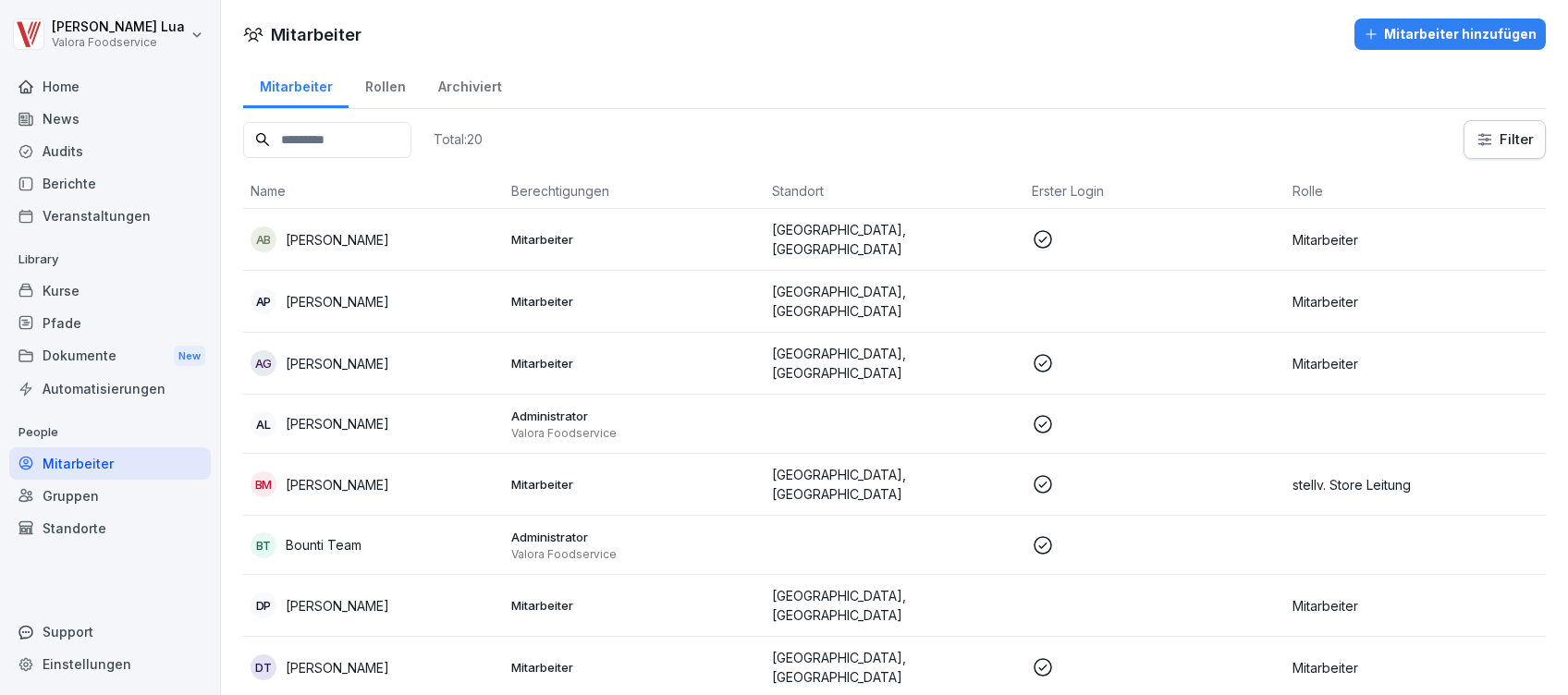
click at [1423, 40] on div "Mitarbeiter hinzufügen" at bounding box center [1450, 34] width 173 height 20
